Goal: Check status: Check status

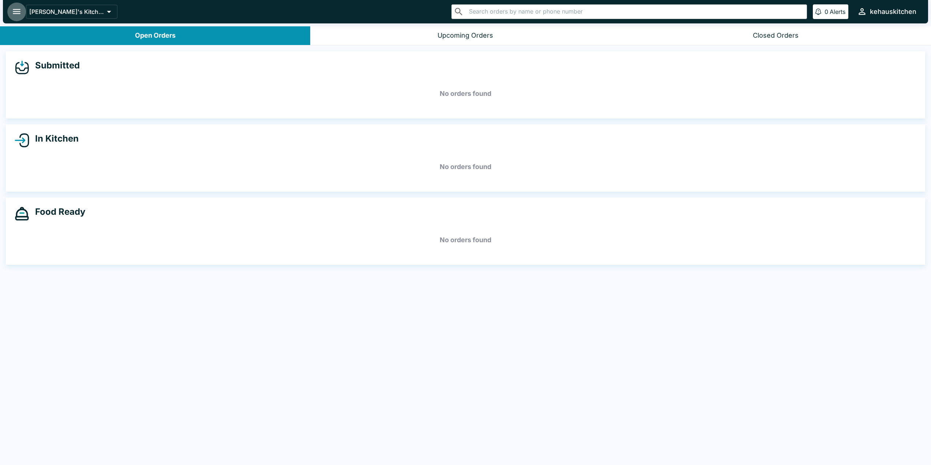
click at [12, 8] on icon "open drawer" at bounding box center [17, 12] width 10 height 10
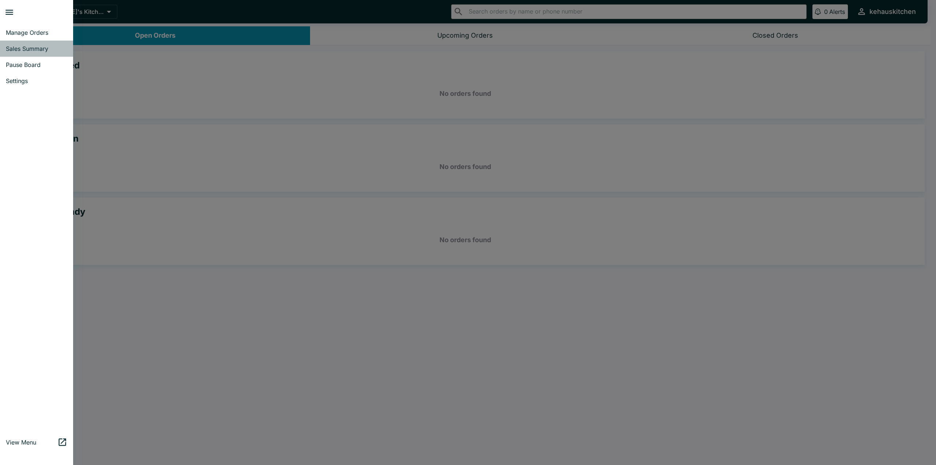
click at [41, 49] on span "Sales Summary" at bounding box center [36, 48] width 61 height 7
select select "03:00"
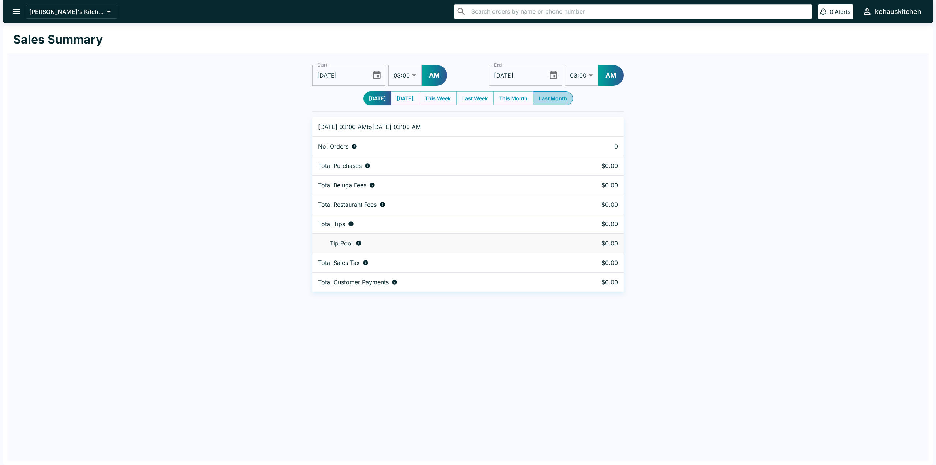
click at [549, 96] on button "Last Month" at bounding box center [553, 98] width 40 height 14
type input "[DATE]"
click at [554, 95] on button "Last Month" at bounding box center [553, 98] width 39 height 14
click at [550, 75] on icon "Choose date, selected date is Oct 1, 2025" at bounding box center [554, 75] width 8 height 8
click at [499, 95] on icon "calendar view is open, switch to year view" at bounding box center [494, 97] width 10 height 10
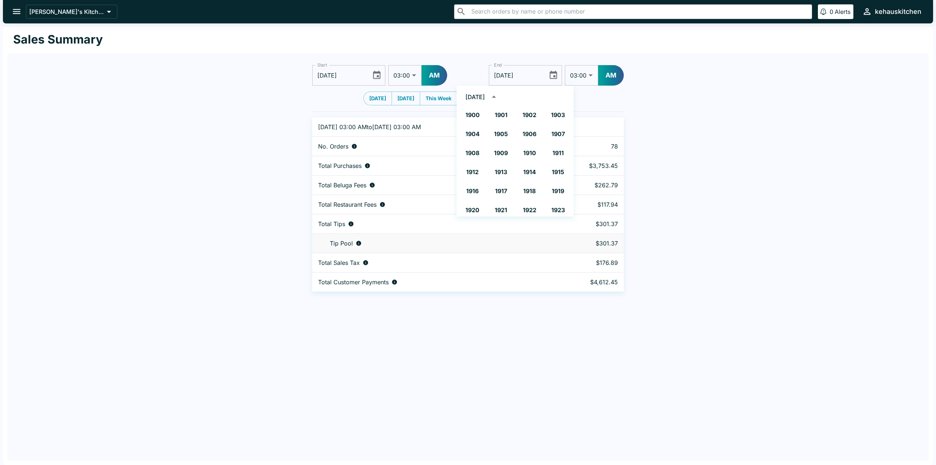
scroll to position [543, 0]
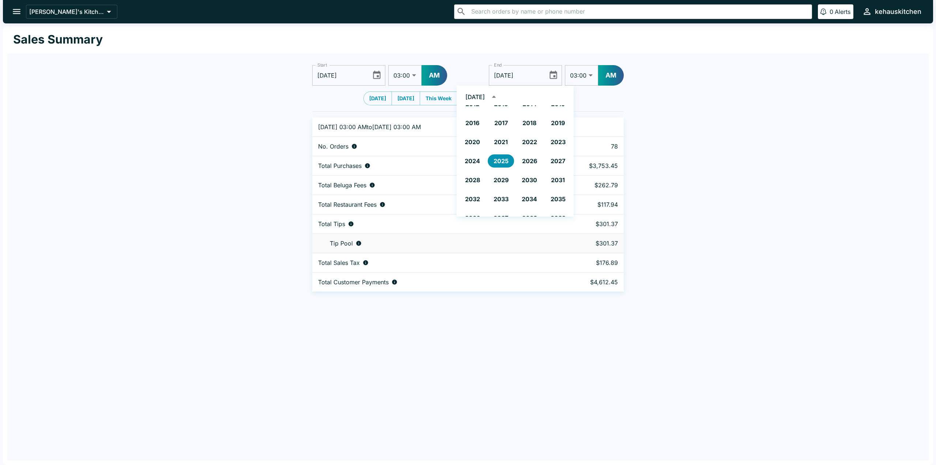
click at [524, 90] on div "[DATE] 1900 1901 1902 1903 1904 1905 1906 1907 1908 1909 1910 1911 1912 1913 19…" at bounding box center [515, 151] width 117 height 131
click at [497, 158] on button "2025" at bounding box center [501, 160] width 26 height 13
click at [543, 96] on icon "Previous month" at bounding box center [542, 97] width 10 height 10
click at [499, 182] on button "30" at bounding box center [500, 182] width 13 height 13
type input "[DATE]"
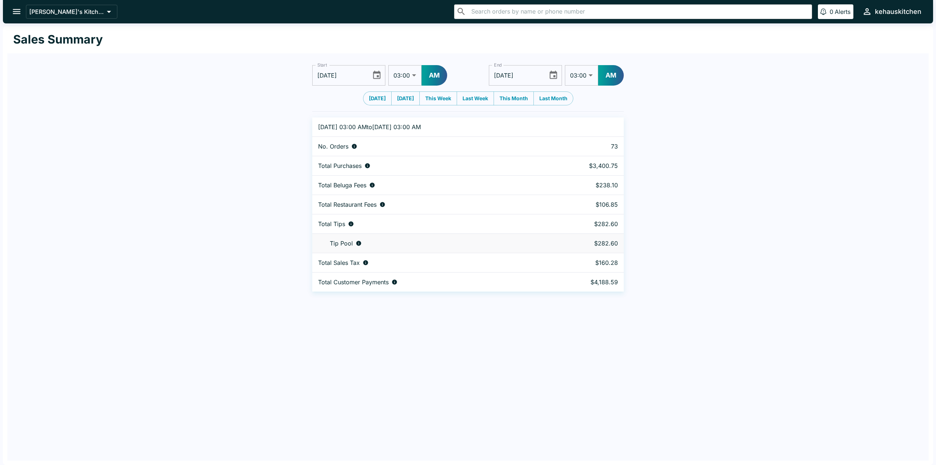
click at [522, 128] on p "[DATE] 03:00 AM to [DATE] 03:00 AM" at bounding box center [427, 126] width 218 height 7
